Goal: Book appointment/travel/reservation

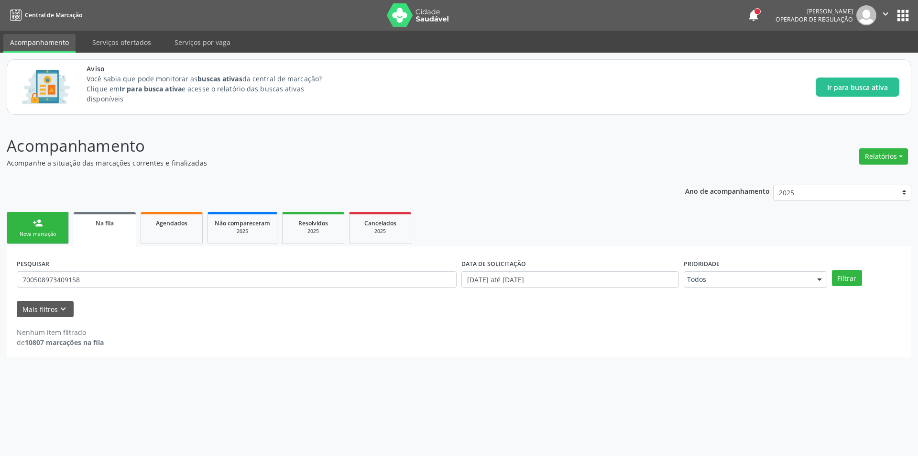
click at [862, 275] on div "Filtrar" at bounding box center [866, 278] width 74 height 16
click at [848, 276] on button "Filtrar" at bounding box center [847, 278] width 30 height 16
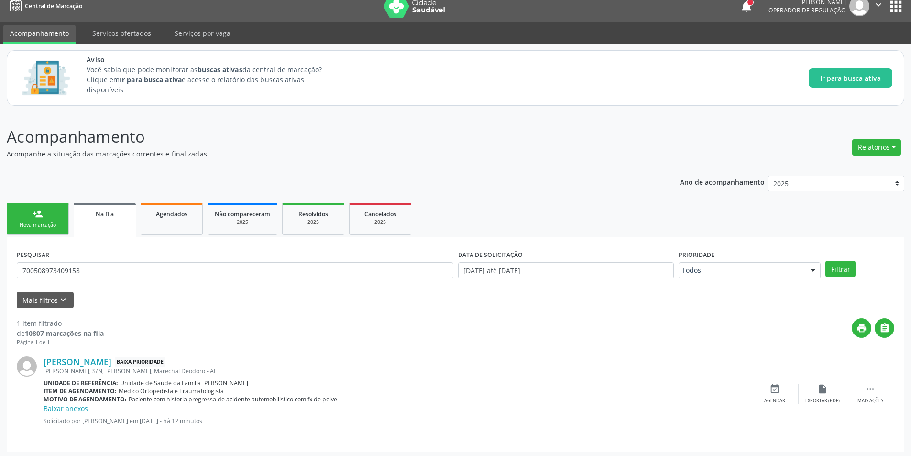
scroll to position [11, 0]
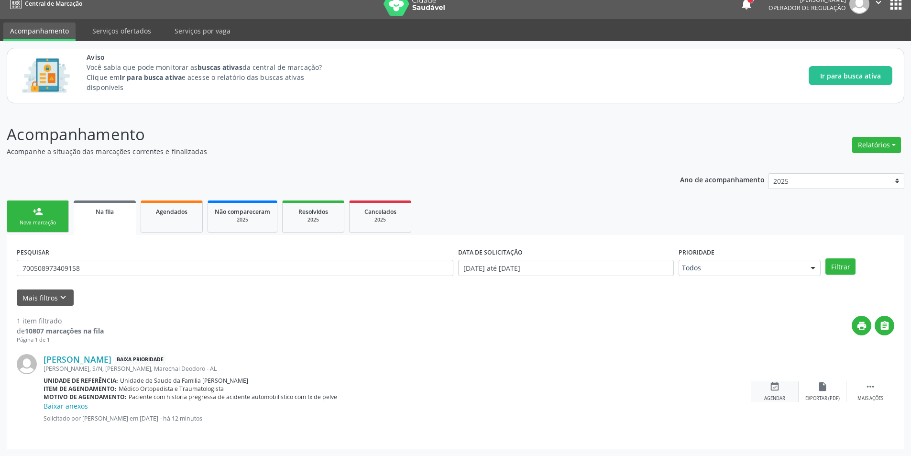
click at [783, 391] on div "event_available Agendar" at bounding box center [774, 391] width 48 height 21
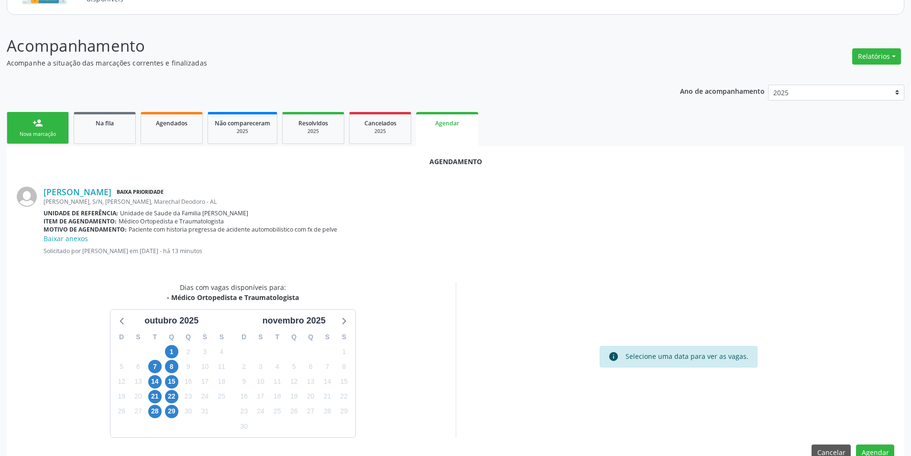
scroll to position [121, 0]
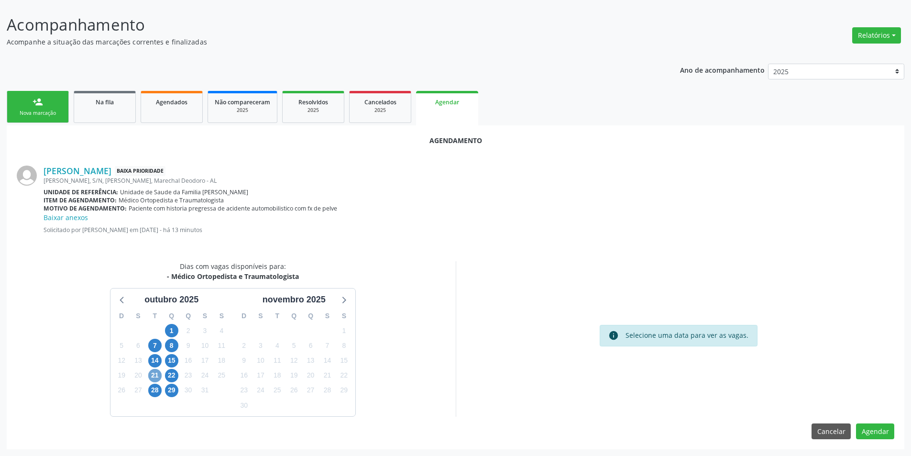
click at [154, 373] on span "21" at bounding box center [154, 375] width 13 height 13
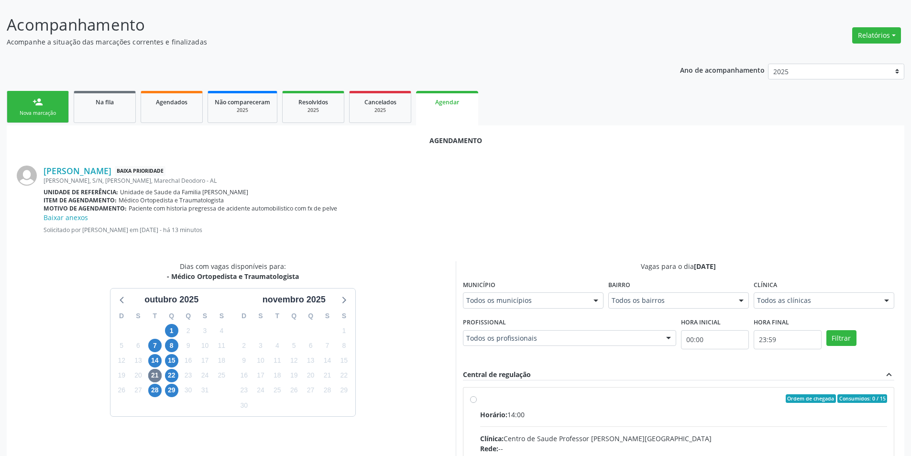
click at [472, 399] on input "Ordem de chegada Consumidos: 0 / 15 Horário: 14:00 Clínica: Centro de Saude Pro…" at bounding box center [473, 398] width 7 height 9
radio input "true"
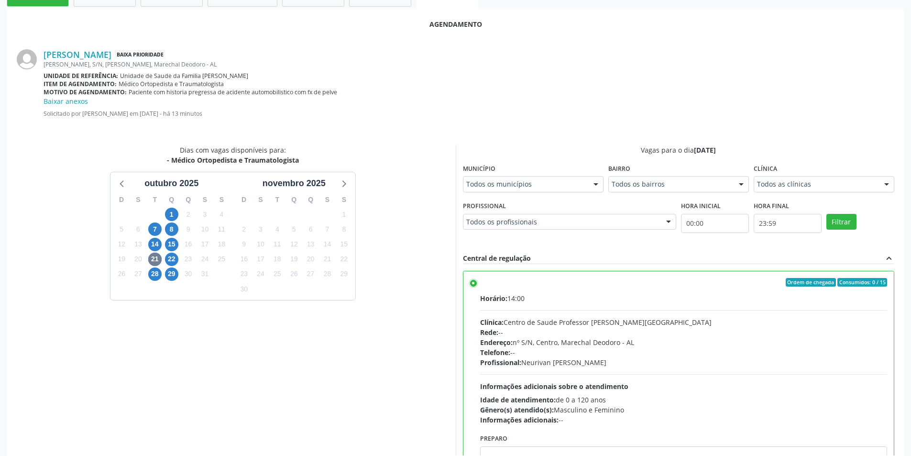
scroll to position [264, 0]
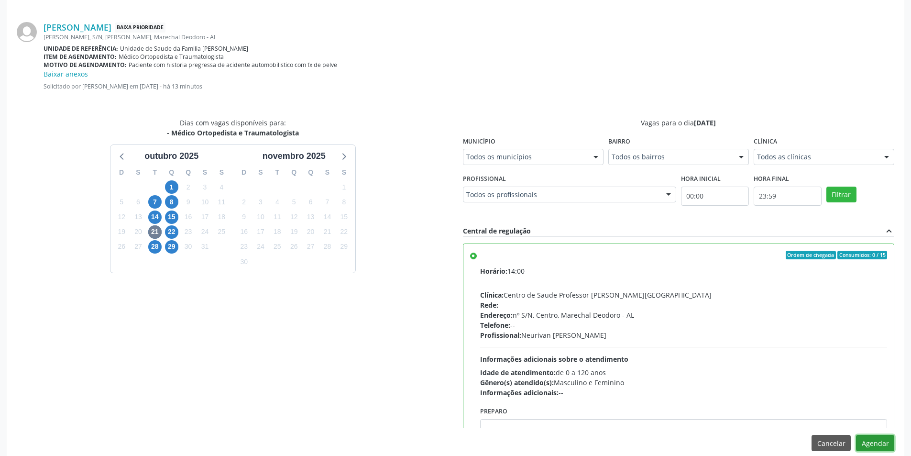
click at [857, 439] on button "Agendar" at bounding box center [875, 443] width 38 height 16
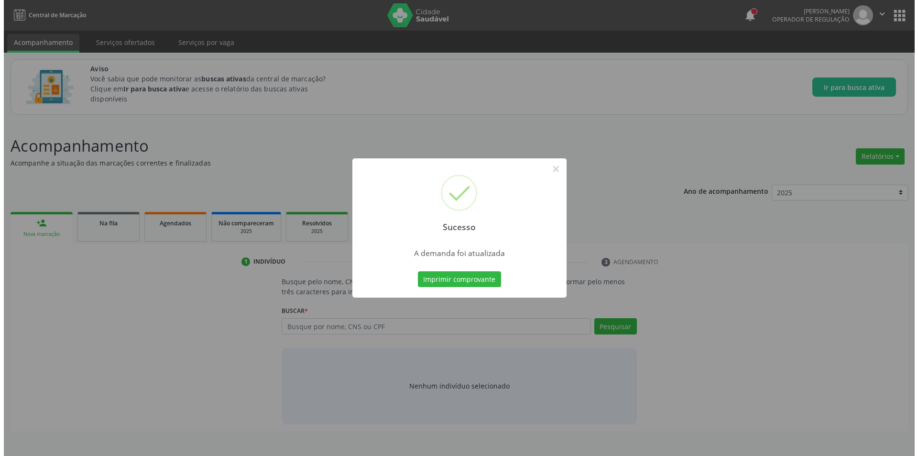
scroll to position [0, 0]
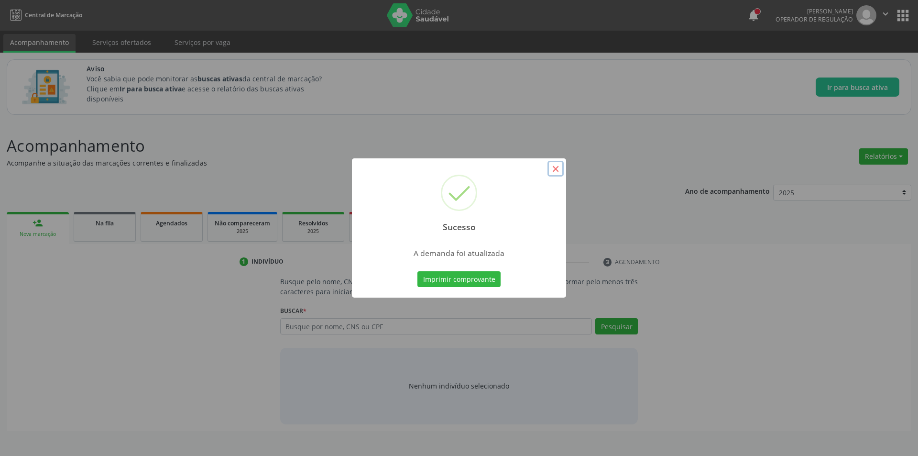
click at [551, 168] on button "×" at bounding box center [555, 169] width 16 height 16
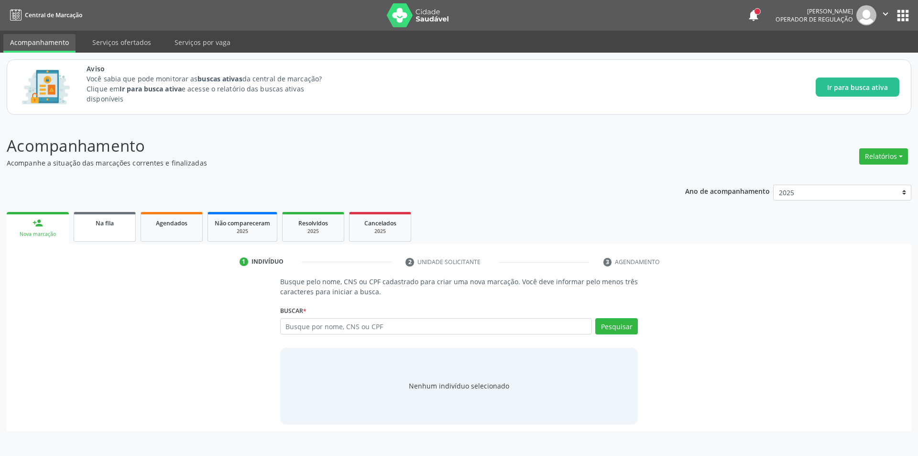
click at [93, 227] on div "Na fila" at bounding box center [105, 222] width 48 height 10
